Goal: Task Accomplishment & Management: Use online tool/utility

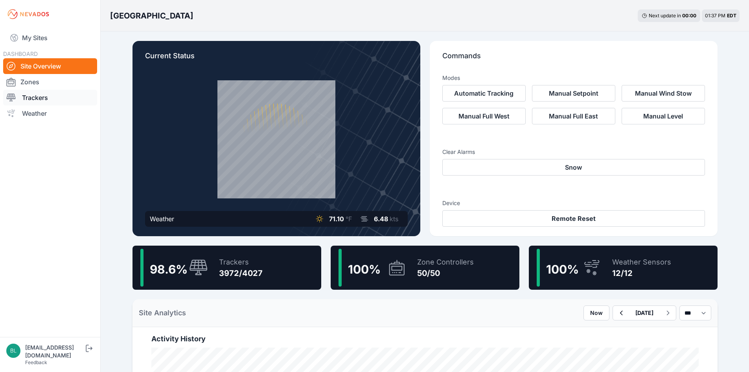
click at [57, 94] on link "Trackers" at bounding box center [50, 98] width 94 height 16
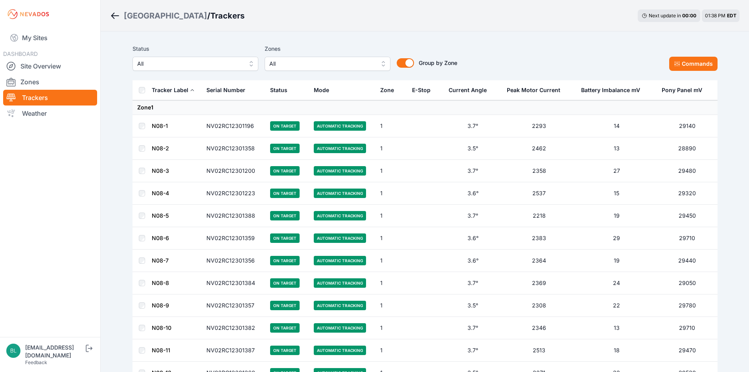
click at [311, 64] on span "All" at bounding box center [321, 63] width 105 height 9
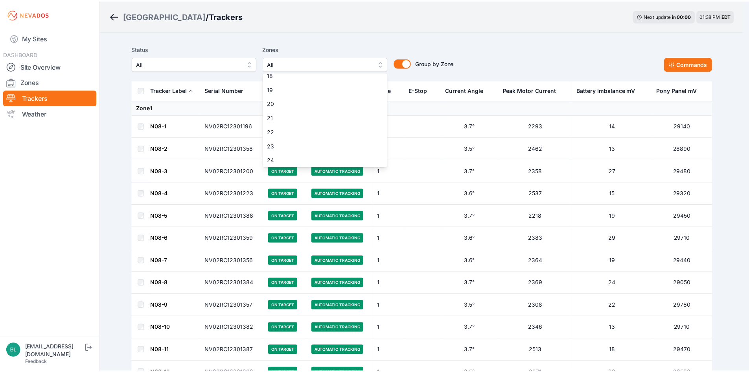
scroll to position [315, 0]
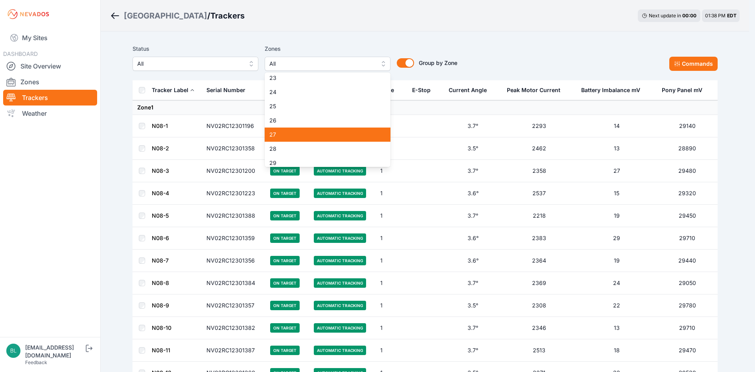
click at [319, 135] on span "27" at bounding box center [322, 135] width 107 height 8
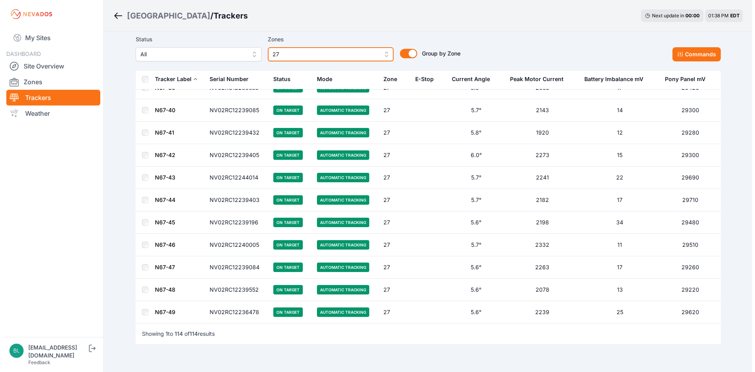
scroll to position [2378, 0]
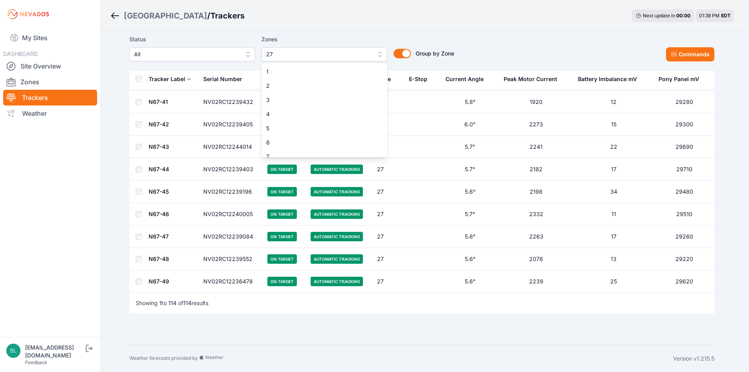
click at [369, 55] on span "27" at bounding box center [318, 54] width 105 height 9
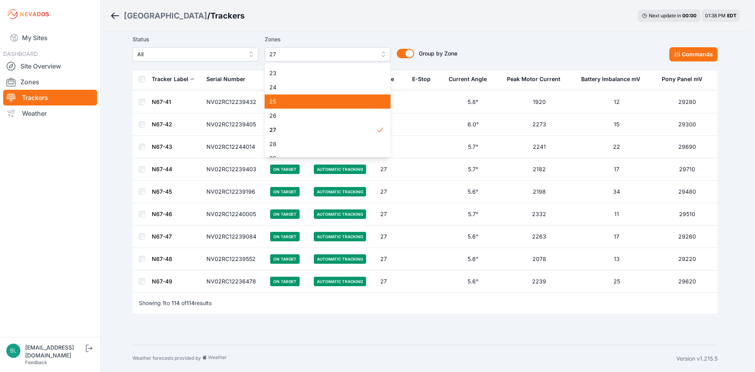
scroll to position [329, 0]
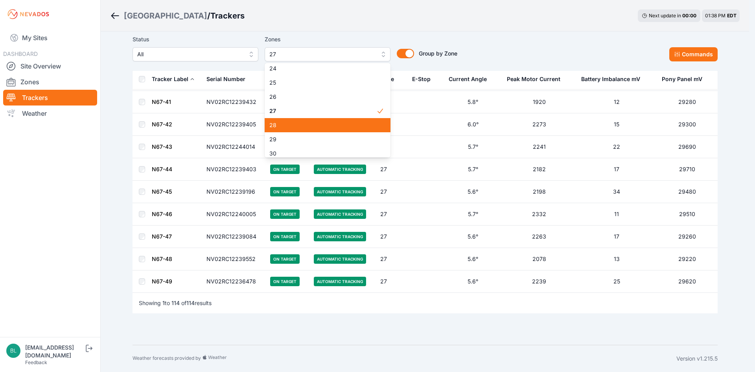
click at [360, 122] on span "28" at bounding box center [322, 125] width 107 height 8
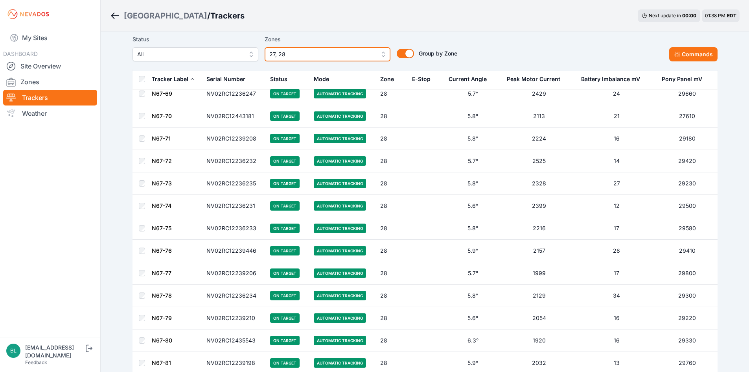
scroll to position [3068, 0]
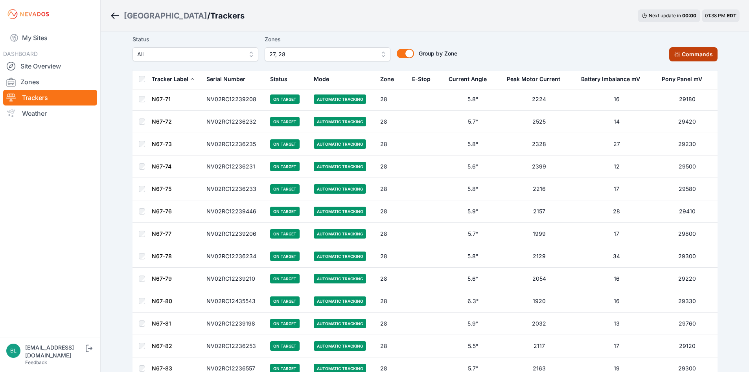
click at [704, 51] on button "Commands" at bounding box center [693, 54] width 48 height 14
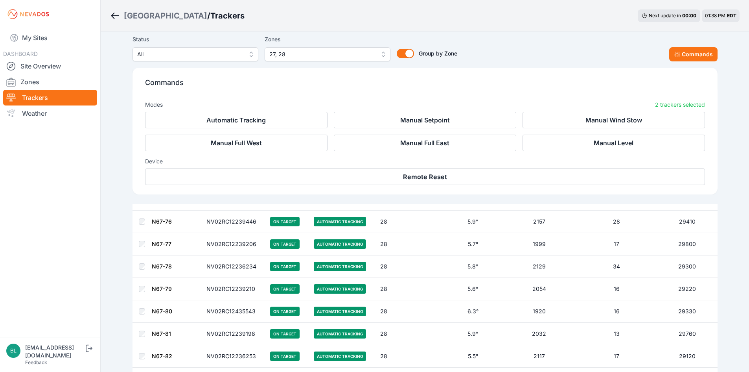
scroll to position [3201, 0]
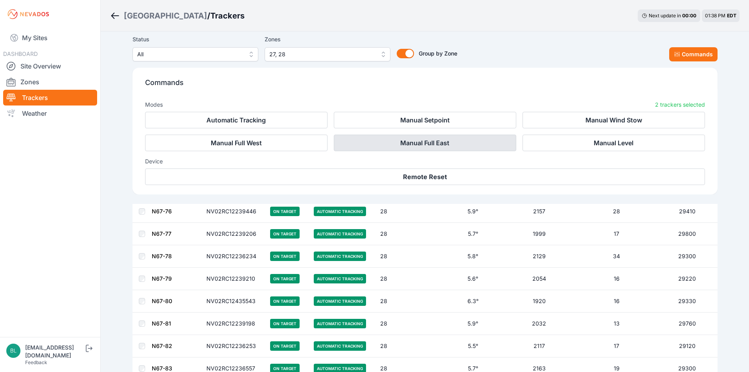
click at [371, 139] on button "Manual Full East" at bounding box center [425, 143] width 183 height 17
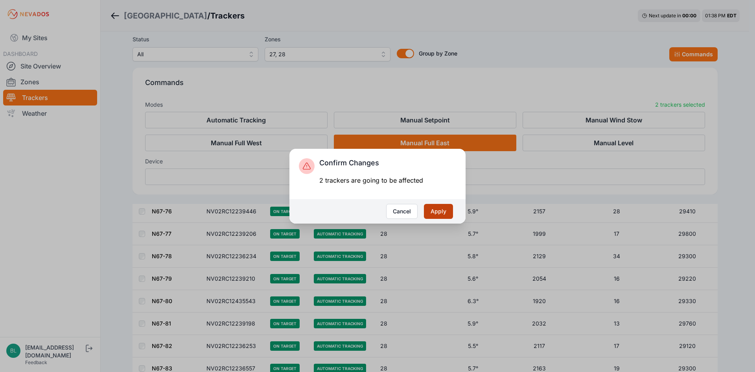
click at [439, 211] on button "Apply" at bounding box center [438, 211] width 29 height 15
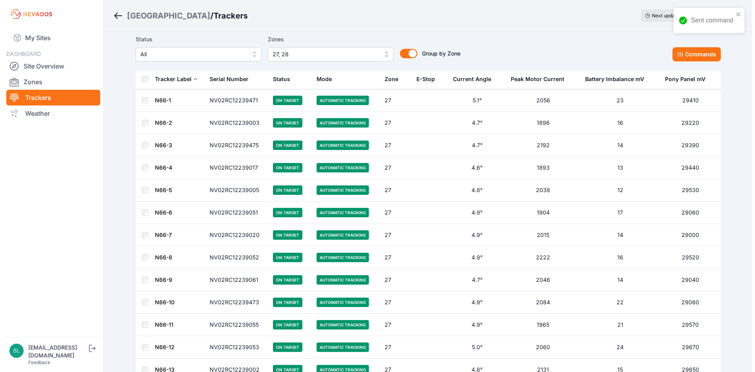
scroll to position [39, 0]
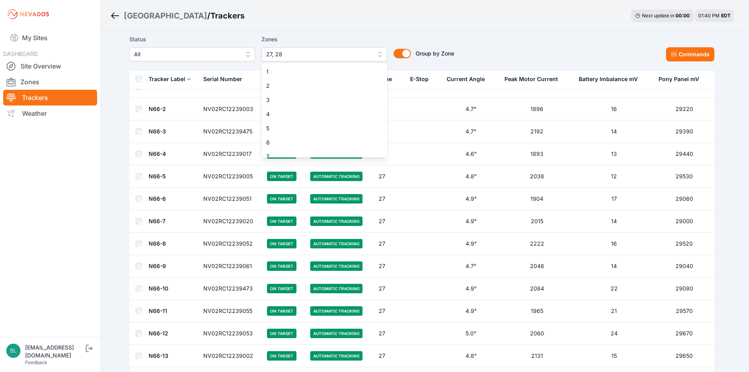
click at [313, 50] on span "27, 28" at bounding box center [318, 54] width 105 height 9
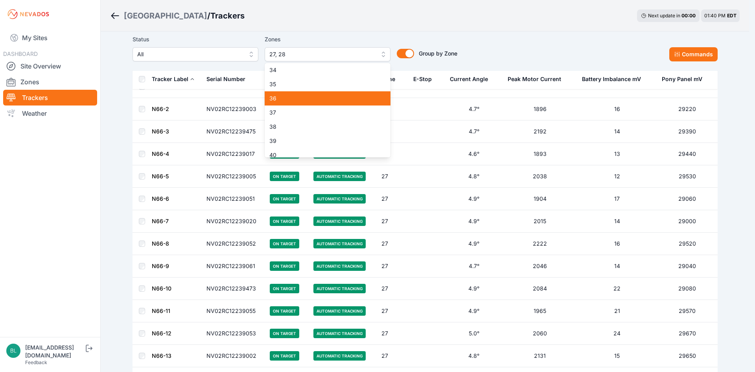
scroll to position [486, 0]
click at [303, 96] on span "37" at bounding box center [322, 95] width 107 height 8
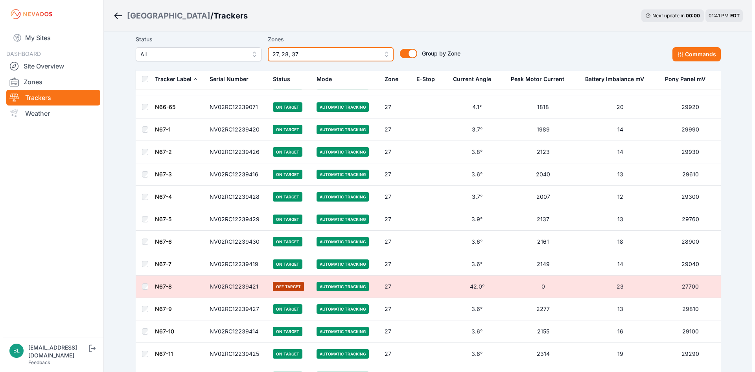
scroll to position [1455, 0]
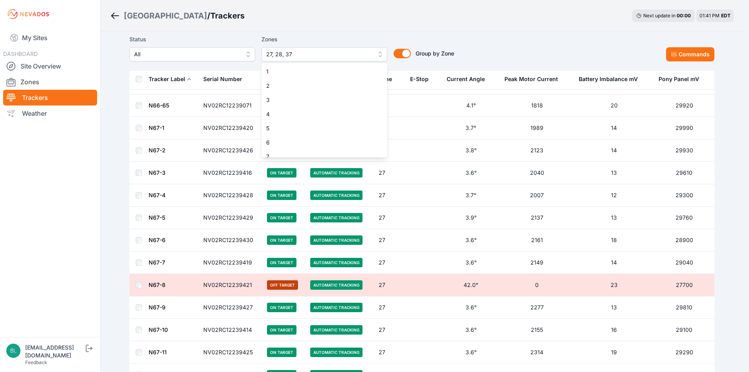
click at [367, 57] on span "27, 28, 37" at bounding box center [318, 54] width 105 height 9
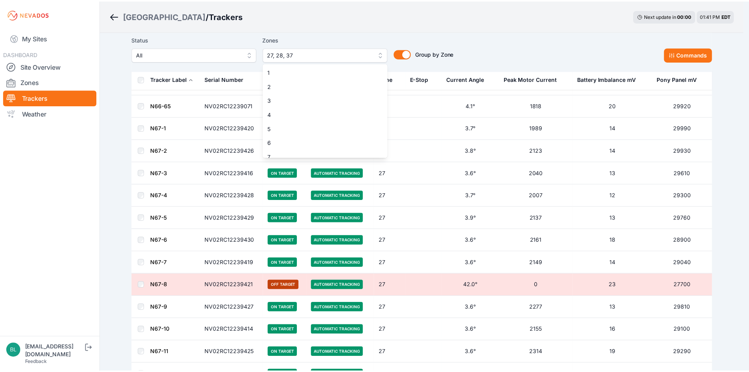
scroll to position [290, 0]
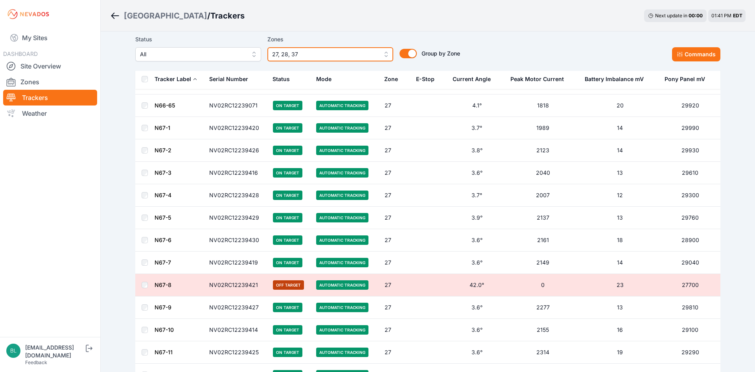
click at [367, 57] on span "27, 28, 37" at bounding box center [324, 54] width 105 height 9
